Goal: Task Accomplishment & Management: Use online tool/utility

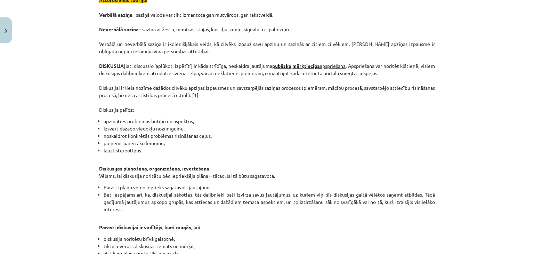
scroll to position [143, 0]
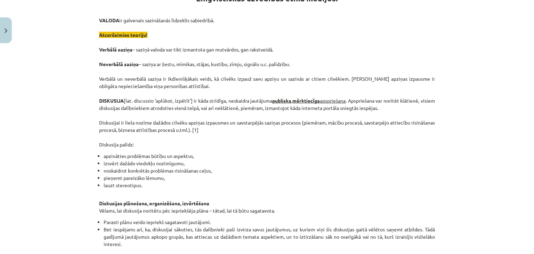
drag, startPoint x: 338, startPoint y: 112, endPoint x: 265, endPoint y: 162, distance: 88.9
click at [265, 162] on li "izsvērt dažādo viedokļu nozīmīgumu," at bounding box center [270, 163] width 332 height 7
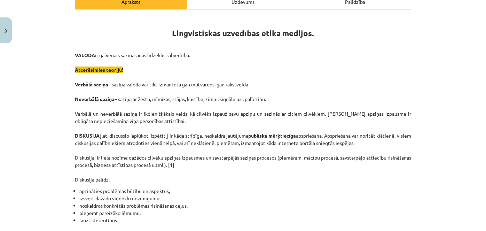
scroll to position [109, 0]
drag, startPoint x: 477, startPoint y: 0, endPoint x: 339, endPoint y: 80, distance: 159.6
click at [339, 80] on p "VALODA ir galvenais sazināšanās līdzeklis sabiedrībā. Atcerēsimies teoriju! Ver…" at bounding box center [243, 116] width 336 height 131
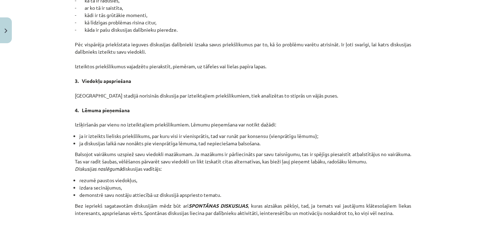
scroll to position [583, 0]
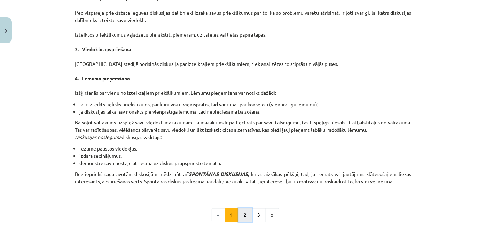
click at [241, 215] on button "2" at bounding box center [245, 215] width 14 height 14
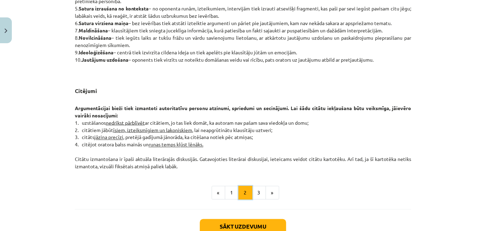
scroll to position [567, 0]
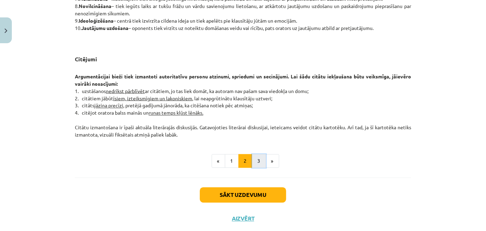
click at [253, 166] on button "3" at bounding box center [259, 161] width 14 height 14
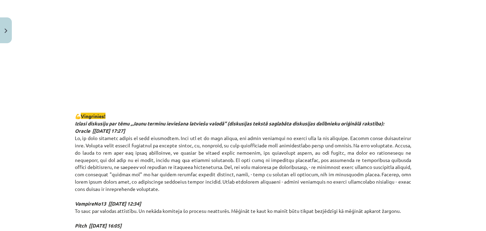
scroll to position [409, 0]
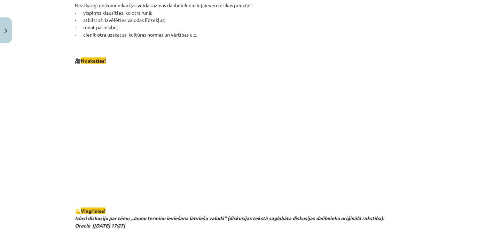
click at [384, 184] on p at bounding box center [243, 132] width 336 height 127
click at [115, 166] on p at bounding box center [243, 132] width 336 height 127
click at [115, 139] on p at bounding box center [243, 132] width 336 height 127
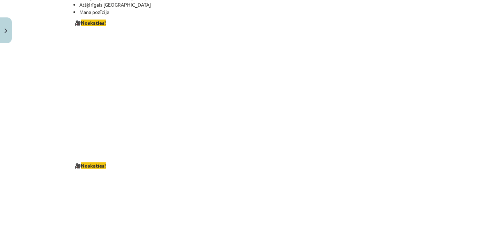
scroll to position [1103, 0]
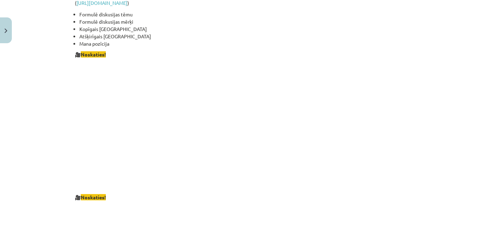
click at [406, 151] on p at bounding box center [243, 125] width 336 height 127
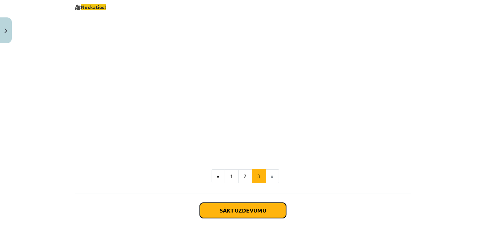
click at [255, 210] on button "Sākt uzdevumu" at bounding box center [243, 209] width 86 height 15
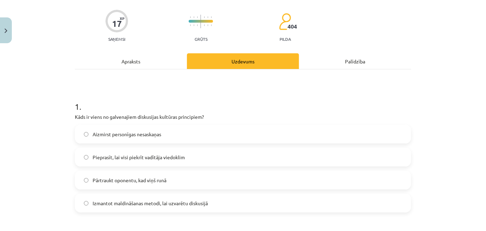
scroll to position [81, 0]
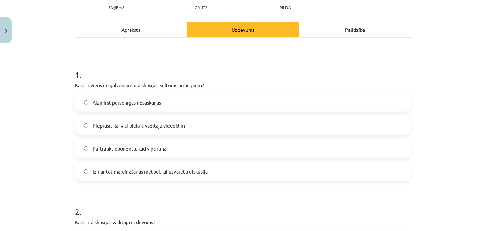
click at [165, 102] on label "Aizmirst personīgas nesaskaņas" at bounding box center [242, 102] width 335 height 17
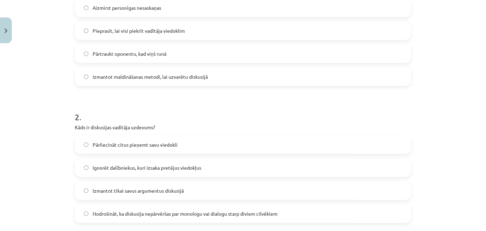
scroll to position [207, 0]
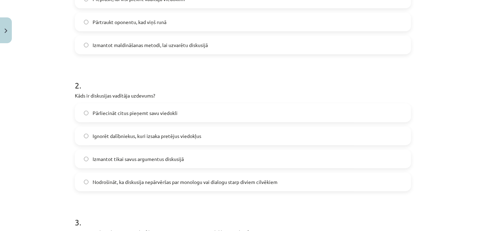
click at [176, 184] on span "Nodrošināt, ka diskusija nepārvēršas par monologu vai dialogu starp diviem cilv…" at bounding box center [185, 181] width 185 height 7
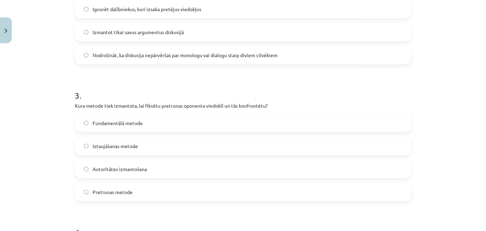
scroll to position [365, 0]
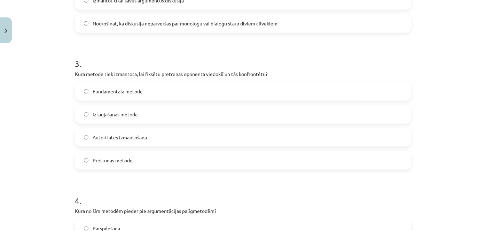
click at [155, 94] on label "Fundamentālā metode" at bounding box center [242, 90] width 335 height 17
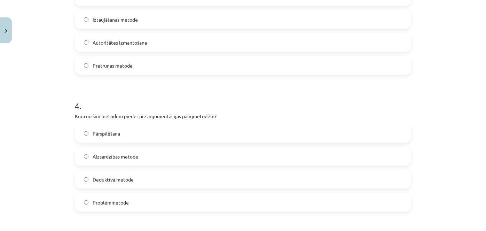
scroll to position [492, 0]
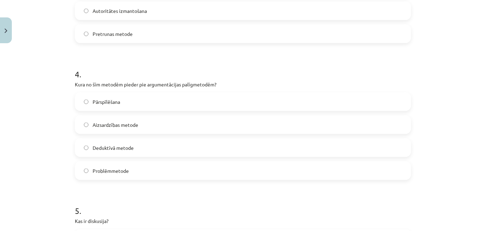
click at [141, 144] on label "Deduktīvā metode" at bounding box center [242, 147] width 335 height 17
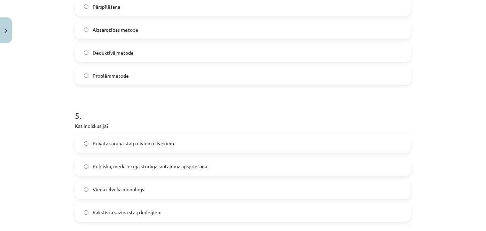
scroll to position [618, 0]
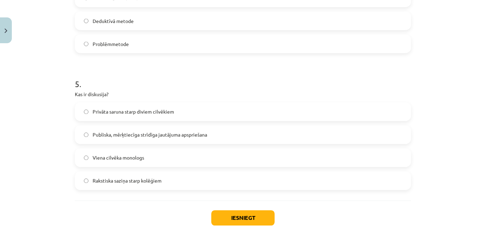
click at [150, 136] on span "Publiska, mērķtiecīga strīdīga jautājuma apspriešana" at bounding box center [150, 134] width 114 height 7
click at [241, 214] on button "Iesniegt" at bounding box center [242, 217] width 63 height 15
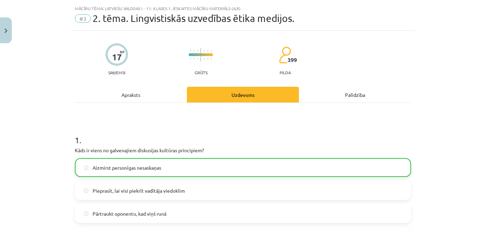
scroll to position [0, 0]
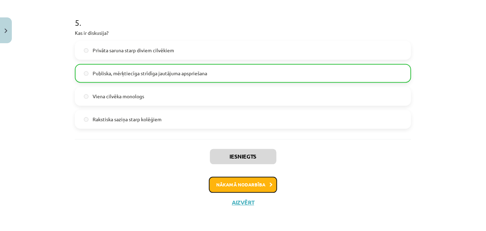
click at [250, 180] on button "Nākamā nodarbība" at bounding box center [243, 184] width 68 height 16
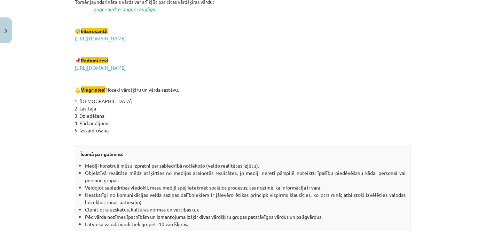
scroll to position [1259, 0]
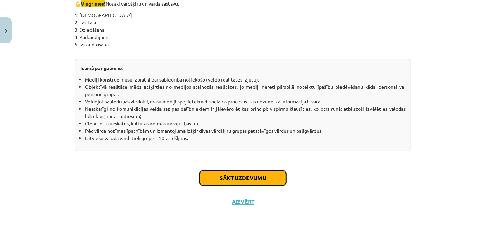
click at [232, 177] on button "Sākt uzdevumu" at bounding box center [243, 177] width 86 height 15
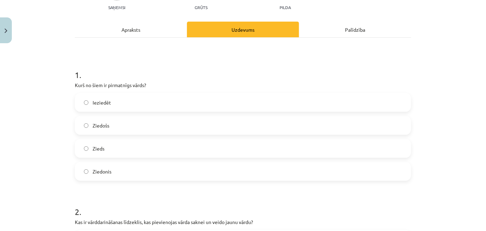
scroll to position [112, 0]
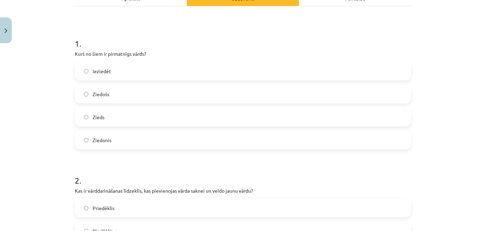
click at [126, 115] on label "Zieds" at bounding box center [242, 116] width 335 height 17
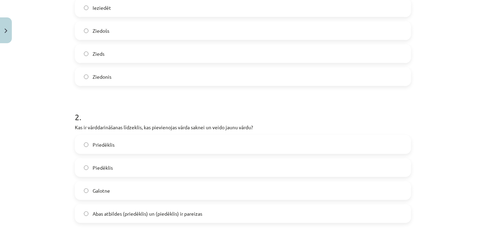
scroll to position [207, 0]
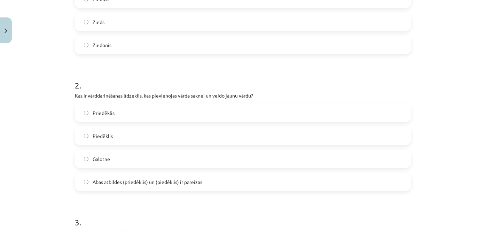
click at [154, 182] on span "Abas atbildes (priedēklis) un (piedēklis) ir pareizas" at bounding box center [148, 181] width 110 height 7
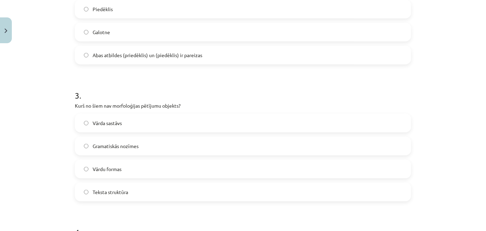
scroll to position [365, 0]
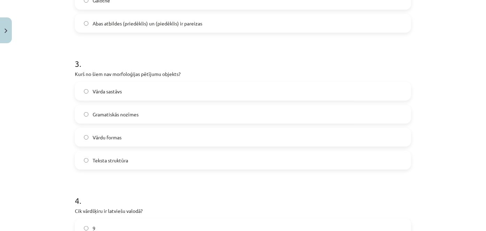
click at [138, 161] on label "Teksta struktūra" at bounding box center [242, 159] width 335 height 17
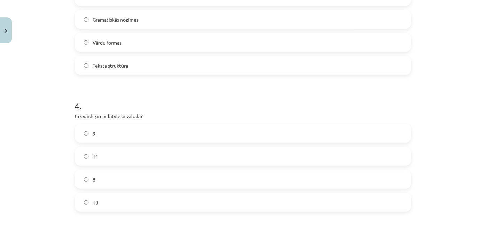
scroll to position [492, 0]
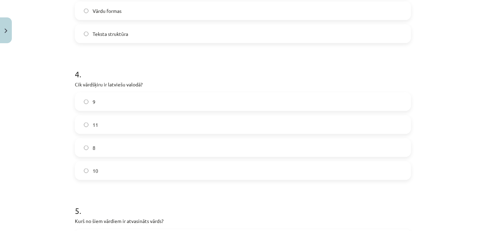
click at [104, 171] on label "10" at bounding box center [242, 170] width 335 height 17
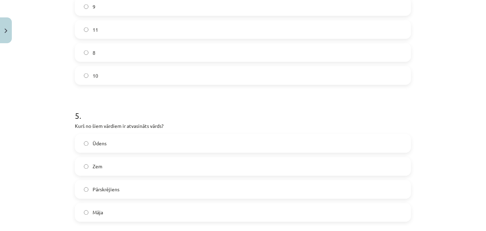
scroll to position [618, 0]
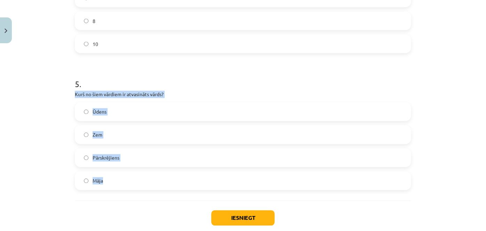
drag, startPoint x: 121, startPoint y: 100, endPoint x: 136, endPoint y: 175, distance: 77.0
click at [136, 175] on div "Mācību tēma: Latviešu valodas i - 11. klases 1. ieskaites mācību materiāls (a,b…" at bounding box center [243, 115] width 486 height 231
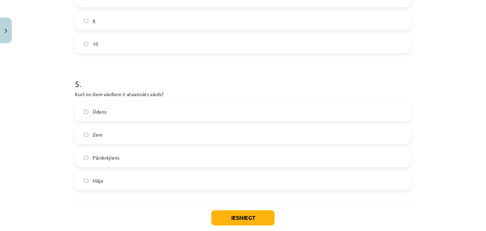
click at [137, 78] on h1 "5 ." at bounding box center [243, 78] width 336 height 22
click at [156, 152] on label "Pārskrējiens" at bounding box center [242, 157] width 335 height 17
click at [243, 213] on button "Iesniegt" at bounding box center [242, 217] width 63 height 15
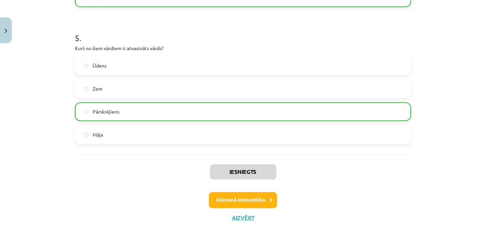
scroll to position [680, 0]
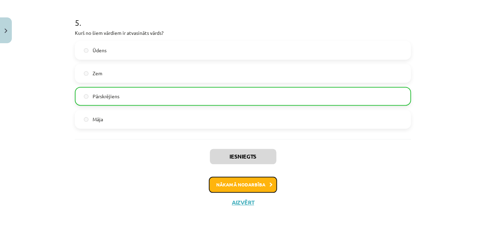
click at [242, 183] on button "Nākamā nodarbība" at bounding box center [243, 184] width 68 height 16
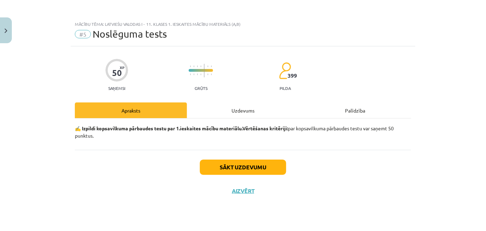
scroll to position [0, 0]
click at [253, 172] on button "Sākt uzdevumu" at bounding box center [243, 166] width 86 height 15
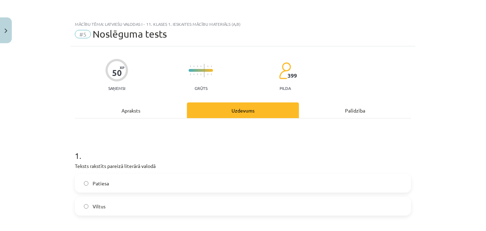
scroll to position [63, 0]
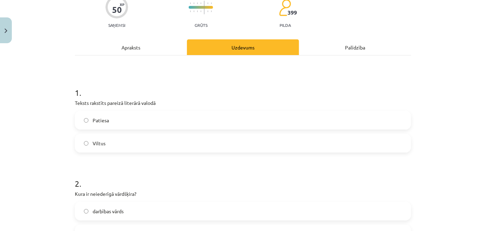
click at [112, 123] on label "Patiesa" at bounding box center [242, 119] width 335 height 17
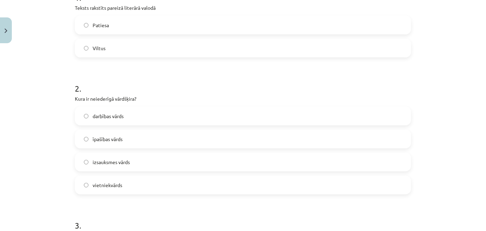
scroll to position [190, 0]
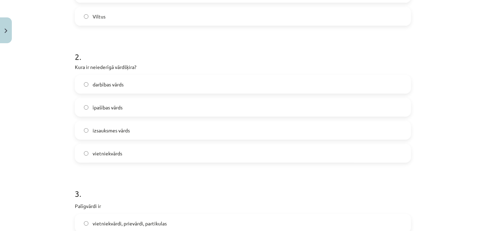
click at [135, 129] on label "izsauksmes vārds" at bounding box center [242, 129] width 335 height 17
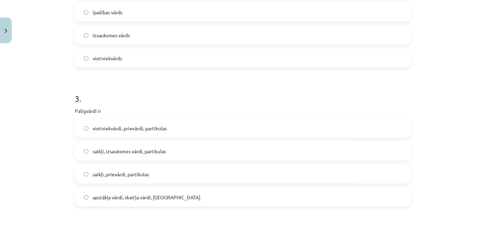
scroll to position [316, 0]
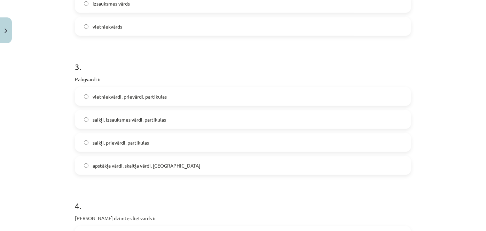
click at [146, 167] on span "apstākļa vārdi, skaitļa vārdi, [GEOGRAPHIC_DATA]" at bounding box center [147, 165] width 108 height 7
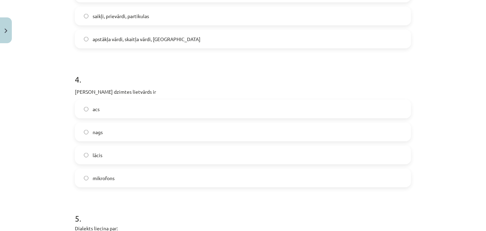
scroll to position [474, 0]
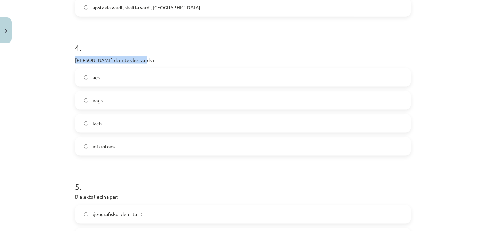
drag, startPoint x: 71, startPoint y: 59, endPoint x: 131, endPoint y: 61, distance: 60.2
copy p "[PERSON_NAME] dzimtes lietvārds ir"
click at [54, 98] on div "Mācību tēma: Latviešu valodas i - 11. klases 1. ieskaites mācību materiāls (a,b…" at bounding box center [243, 115] width 486 height 231
click at [101, 77] on label "acs" at bounding box center [242, 77] width 335 height 17
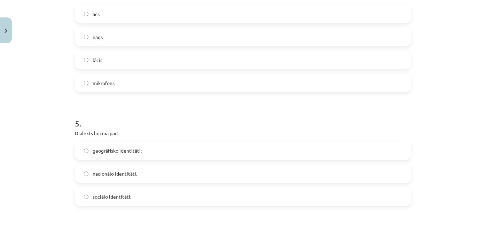
scroll to position [569, 0]
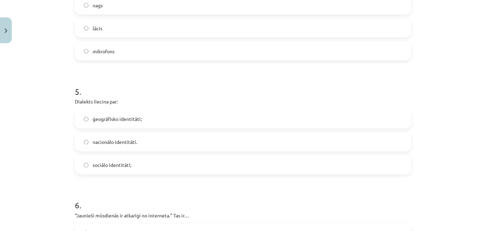
click at [127, 167] on span "sociālo identitāti;" at bounding box center [112, 164] width 39 height 7
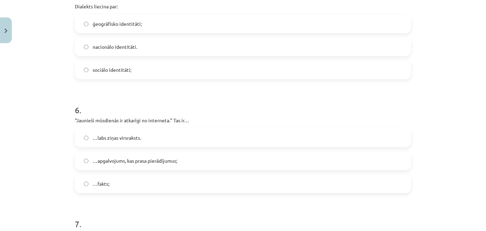
scroll to position [696, 0]
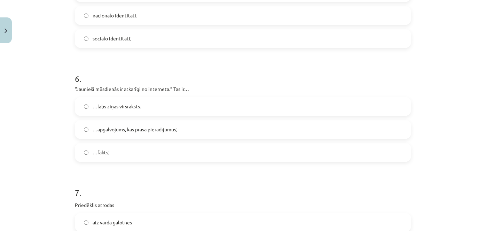
click at [123, 150] on label "…fakts;" at bounding box center [242, 151] width 335 height 17
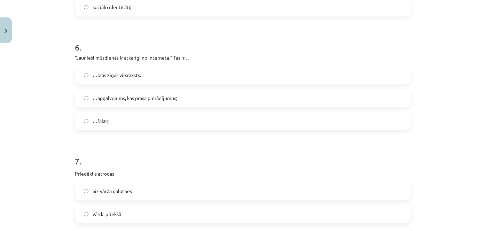
scroll to position [790, 0]
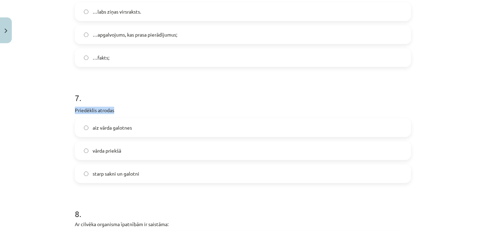
drag, startPoint x: 71, startPoint y: 108, endPoint x: 111, endPoint y: 108, distance: 40.0
copy p "Priedēklis atrodas"
click at [105, 149] on span "vārda priekšā" at bounding box center [107, 150] width 29 height 7
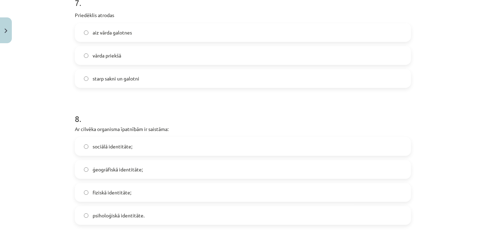
scroll to position [917, 0]
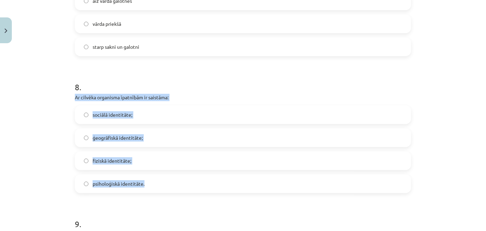
drag, startPoint x: 69, startPoint y: 95, endPoint x: 151, endPoint y: 186, distance: 123.4
copy div "Ar cilvēka organisma īpatnībām ir saistāma: sociālā identitāte; ģeogrāfiskā ide…"
click at [39, 134] on div "Mācību tēma: Latviešu valodas i - 11. klases 1. ieskaites mācību materiāls (a,b…" at bounding box center [243, 115] width 486 height 231
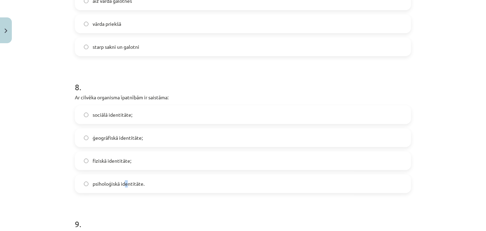
click at [122, 185] on span "psiholoģiskā identitāte." at bounding box center [119, 183] width 52 height 7
click at [125, 190] on label "psiholoģiskā identitāte." at bounding box center [242, 183] width 335 height 17
click at [116, 163] on span "fiziskā identitāte;" at bounding box center [112, 160] width 39 height 7
click at [119, 181] on span "psiholoģiskā identitāte." at bounding box center [119, 183] width 52 height 7
click at [149, 159] on label "fiziskā identitāte;" at bounding box center [242, 160] width 335 height 17
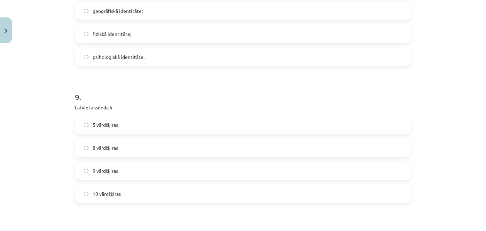
scroll to position [1075, 0]
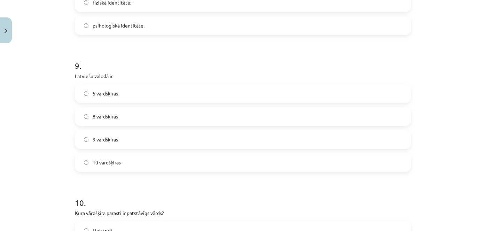
click at [125, 162] on label "10 vārdšķiras" at bounding box center [242, 161] width 335 height 17
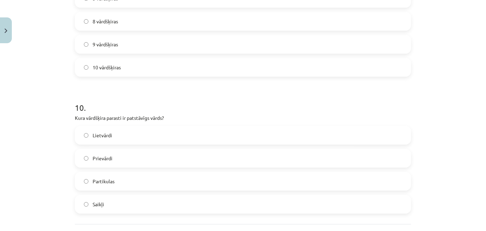
click at [136, 136] on label "Lietvārdi" at bounding box center [242, 134] width 335 height 17
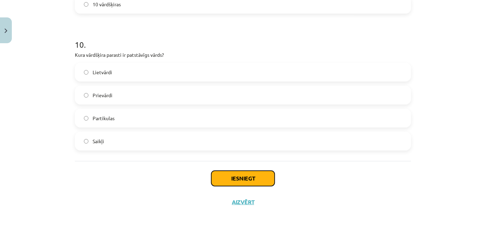
click at [230, 178] on button "Iesniegt" at bounding box center [242, 177] width 63 height 15
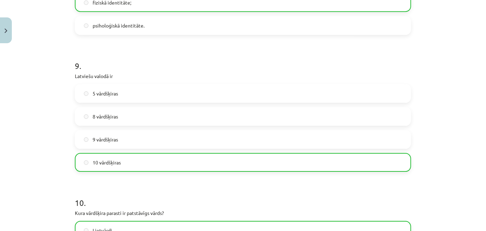
scroll to position [1254, 0]
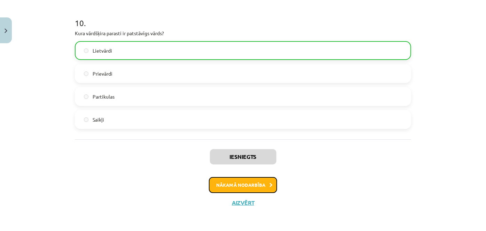
click at [253, 186] on button "Nākamā nodarbība" at bounding box center [243, 185] width 68 height 16
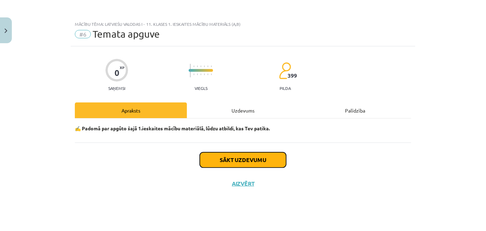
click at [246, 161] on button "Sākt uzdevumu" at bounding box center [243, 159] width 86 height 15
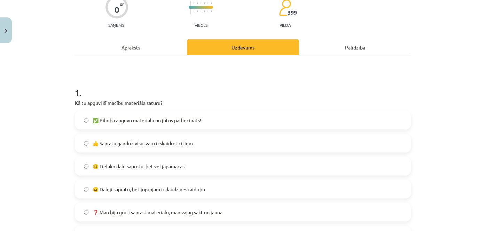
scroll to position [95, 0]
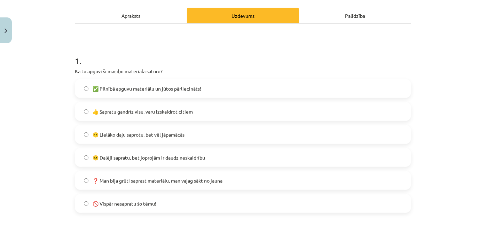
click at [129, 134] on span "🙂 Lielāko daļu saprotu, bet vēl jāpamācās" at bounding box center [139, 134] width 92 height 7
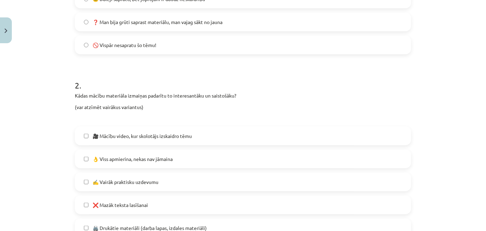
scroll to position [285, 0]
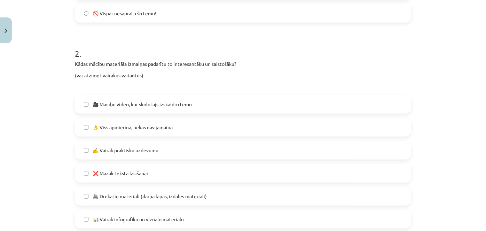
click at [141, 122] on label "👌 Viss apmierina, nekas nav jāmaina" at bounding box center [242, 126] width 335 height 17
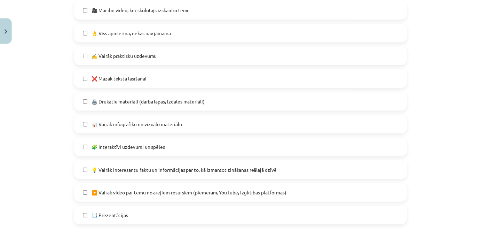
scroll to position [454, 0]
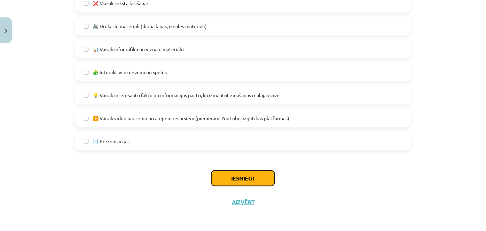
click at [232, 176] on button "Iesniegt" at bounding box center [242, 177] width 63 height 15
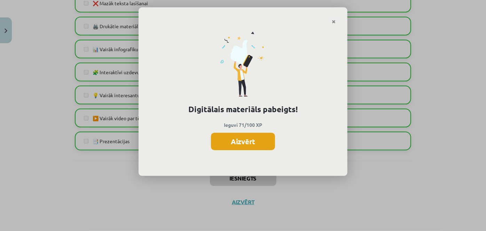
click at [262, 145] on button "Aizvērt" at bounding box center [243, 141] width 64 height 17
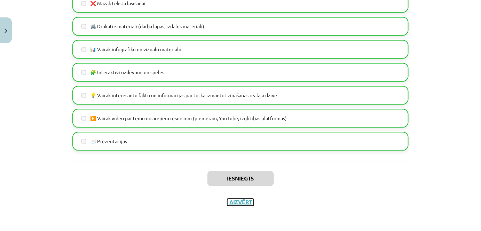
click at [246, 204] on button "Aizvērt" at bounding box center [240, 201] width 26 height 7
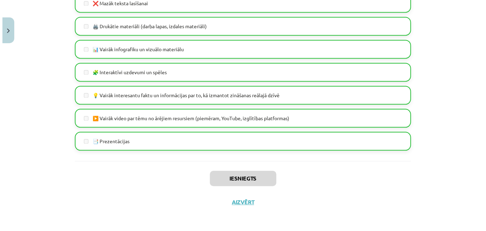
scroll to position [0, 0]
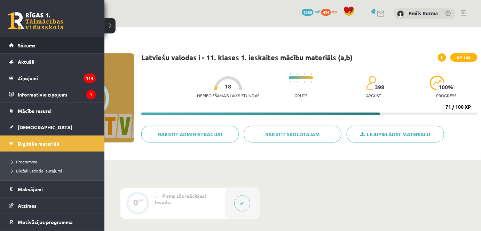
click at [27, 46] on span "Sākums" at bounding box center [27, 45] width 18 height 6
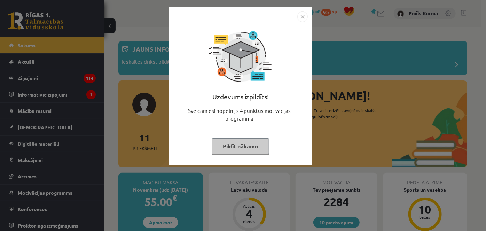
click at [241, 144] on button "Pildīt nākamo" at bounding box center [240, 146] width 57 height 16
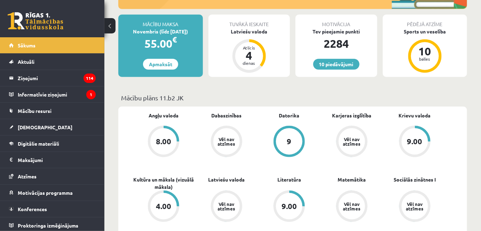
scroll to position [63, 0]
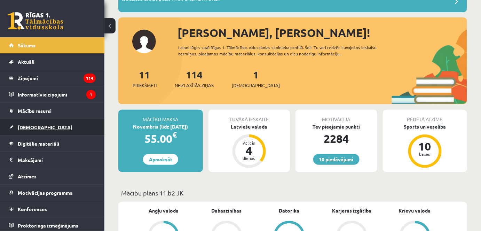
click at [33, 126] on span "[DEMOGRAPHIC_DATA]" at bounding box center [45, 127] width 55 height 6
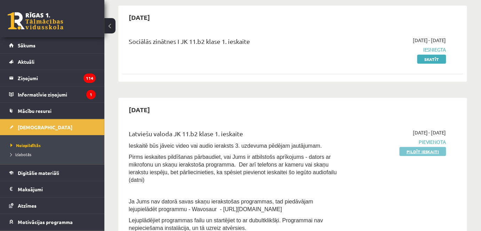
click at [427, 149] on link "Pildīt ieskaiti" at bounding box center [422, 151] width 47 height 9
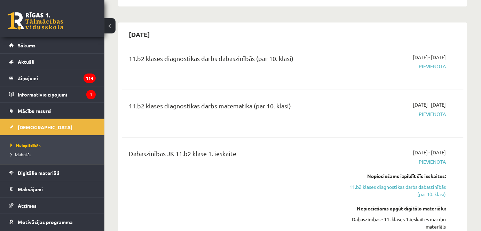
scroll to position [285, 0]
